Goal: Transaction & Acquisition: Register for event/course

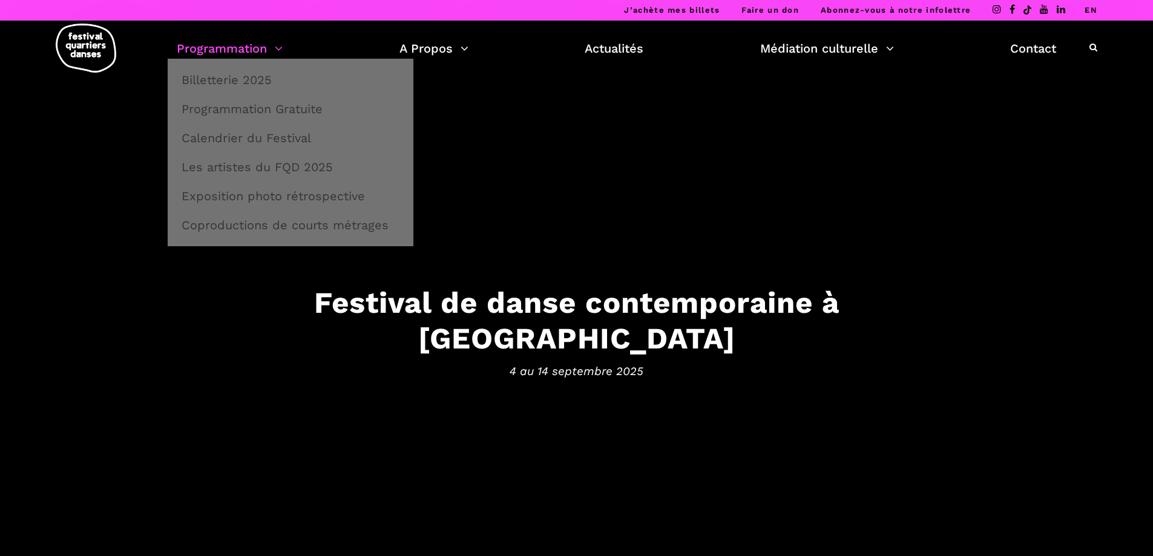
click at [226, 54] on link "Programmation" at bounding box center [230, 48] width 106 height 21
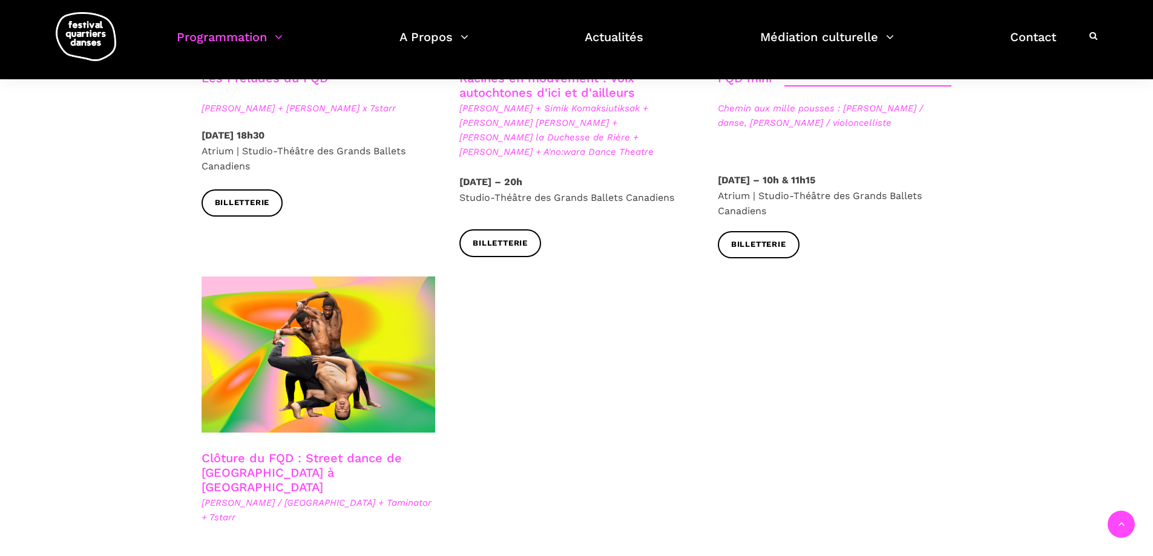
scroll to position [1937, 0]
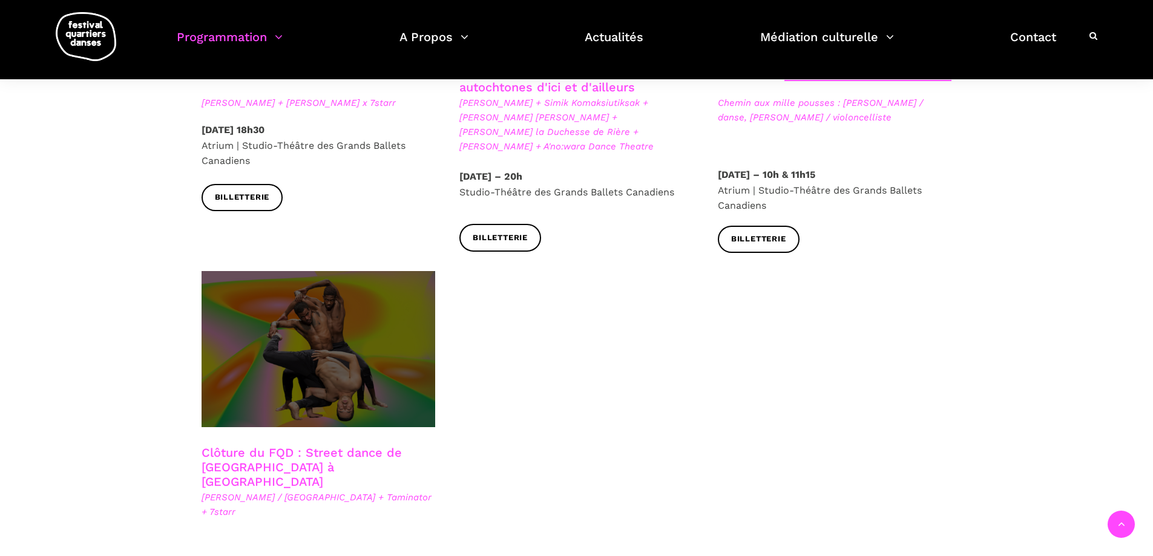
click at [258, 343] on span at bounding box center [319, 349] width 234 height 156
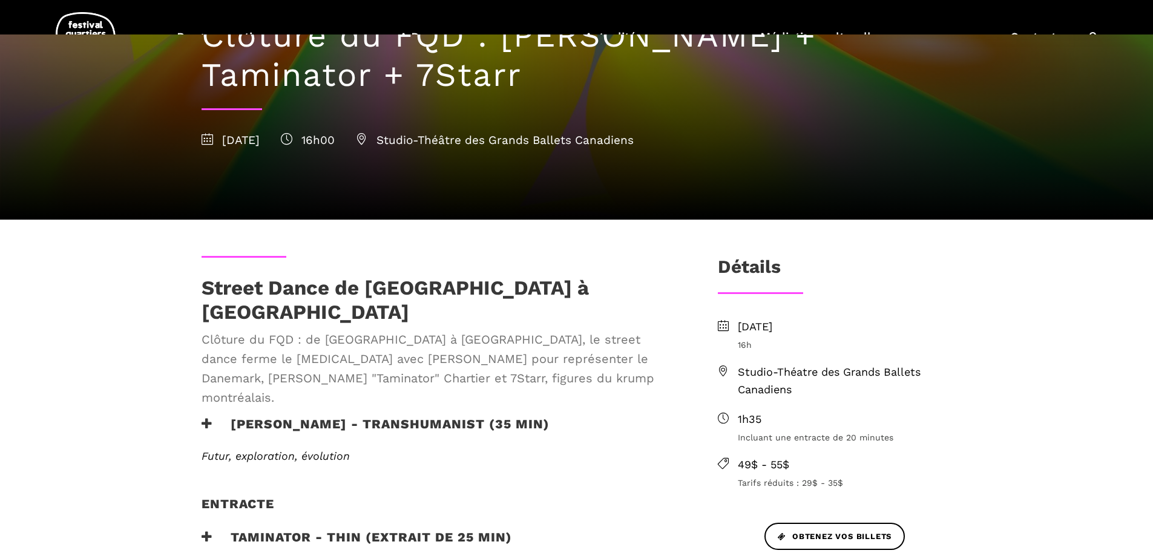
scroll to position [182, 0]
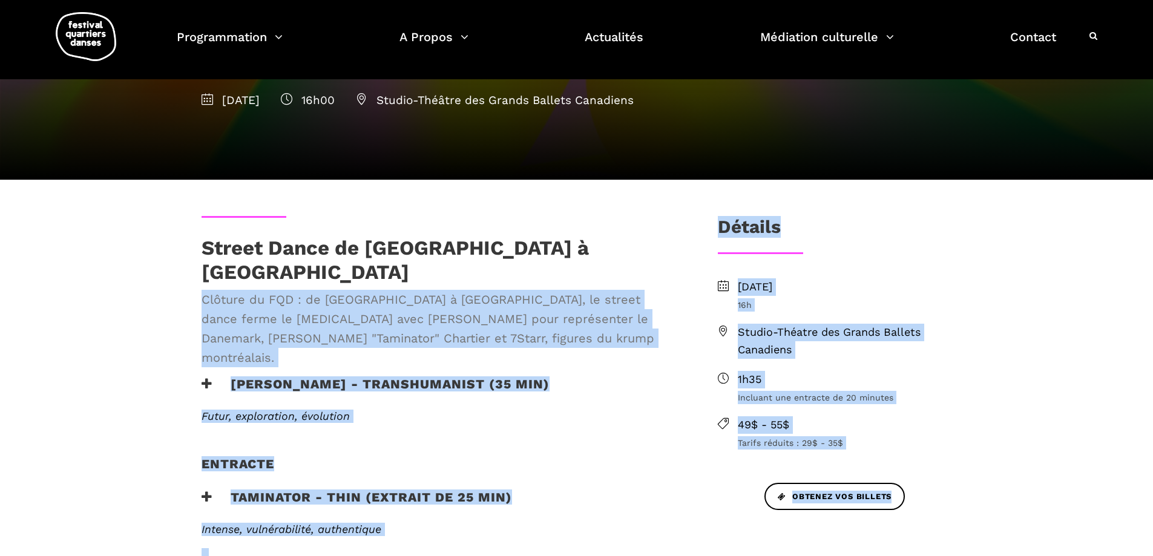
drag, startPoint x: 662, startPoint y: 248, endPoint x: 183, endPoint y: 245, distance: 478.7
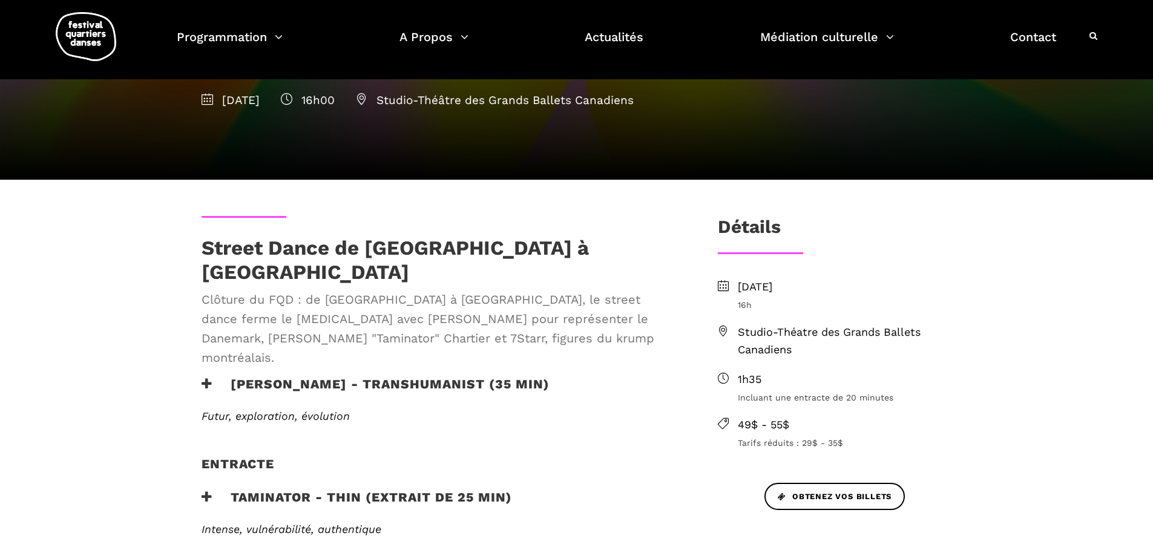
click at [366, 264] on h1 "Street Dance de [GEOGRAPHIC_DATA] à [GEOGRAPHIC_DATA]" at bounding box center [440, 260] width 477 height 48
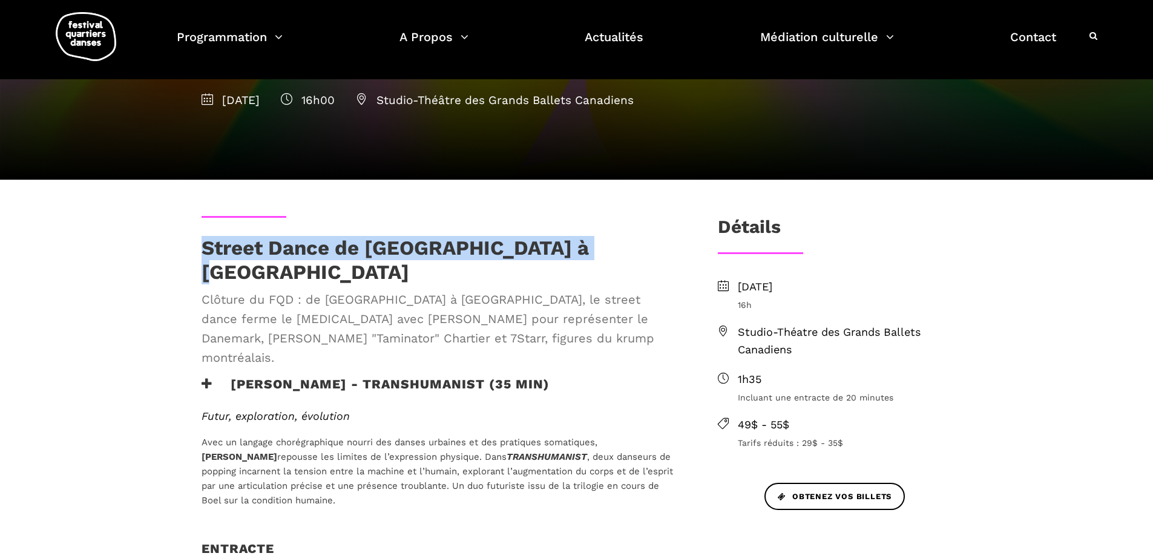
drag, startPoint x: 626, startPoint y: 239, endPoint x: 200, endPoint y: 257, distance: 426.5
click at [200, 257] on div "Street Dance de [GEOGRAPHIC_DATA] à [GEOGRAPHIC_DATA] Clôture du FQD : de [GEOG…" at bounding box center [439, 306] width 501 height 140
copy h1 "Street Dance de [GEOGRAPHIC_DATA] à [GEOGRAPHIC_DATA]"
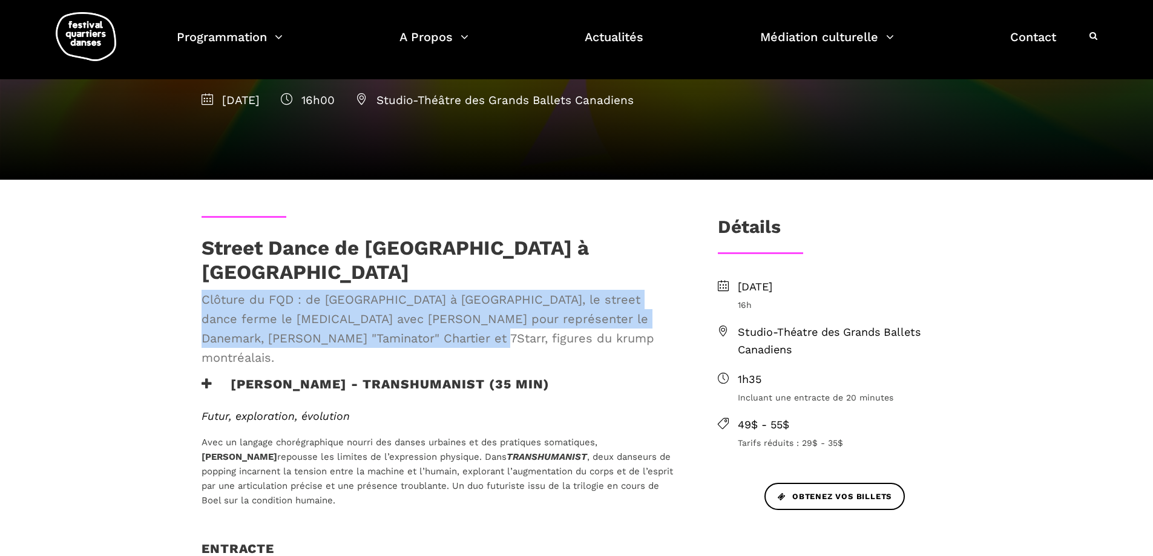
drag, startPoint x: 385, startPoint y: 320, endPoint x: 192, endPoint y: 280, distance: 197.3
click at [192, 280] on div "Street Dance de [GEOGRAPHIC_DATA] à [GEOGRAPHIC_DATA] Clôture du FQD : de [GEOG…" at bounding box center [439, 306] width 501 height 140
copy span "Clôture du FQD : de [GEOGRAPHIC_DATA] à [GEOGRAPHIC_DATA], le street dance ferm…"
